Goal: Go to known website: Access a specific website the user already knows

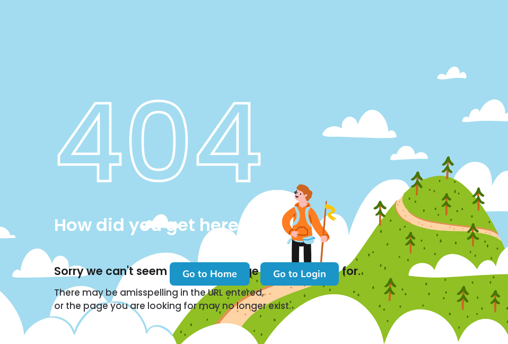
click at [308, 266] on m-button "Go to Login" at bounding box center [300, 273] width 79 height 23
